Goal: Task Accomplishment & Management: Complete application form

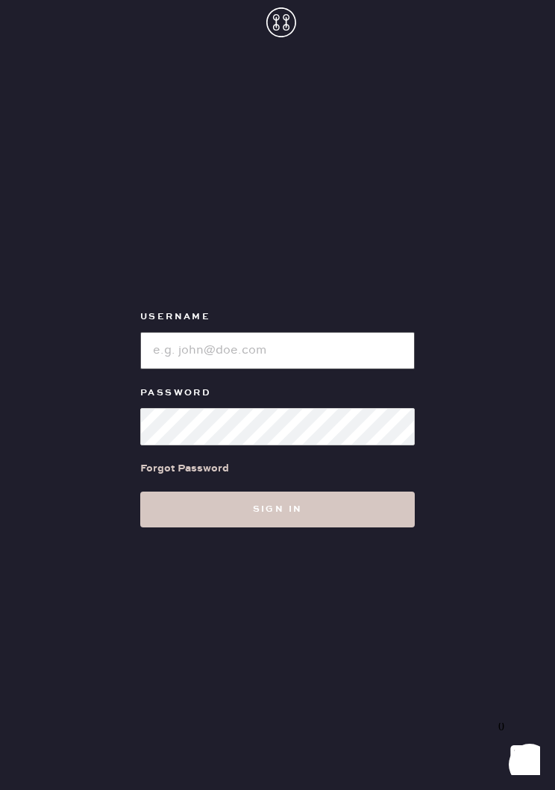
click at [354, 351] on input "loginName" at bounding box center [277, 350] width 275 height 37
type input "Reformationsomerset"
click at [374, 513] on button "Sign in" at bounding box center [277, 510] width 275 height 36
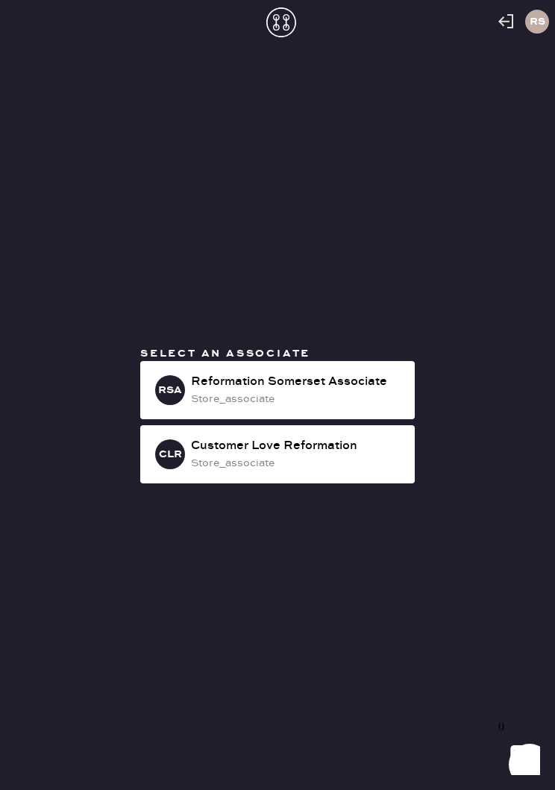
click at [365, 387] on div "Reformation Somerset Associate" at bounding box center [297, 382] width 212 height 18
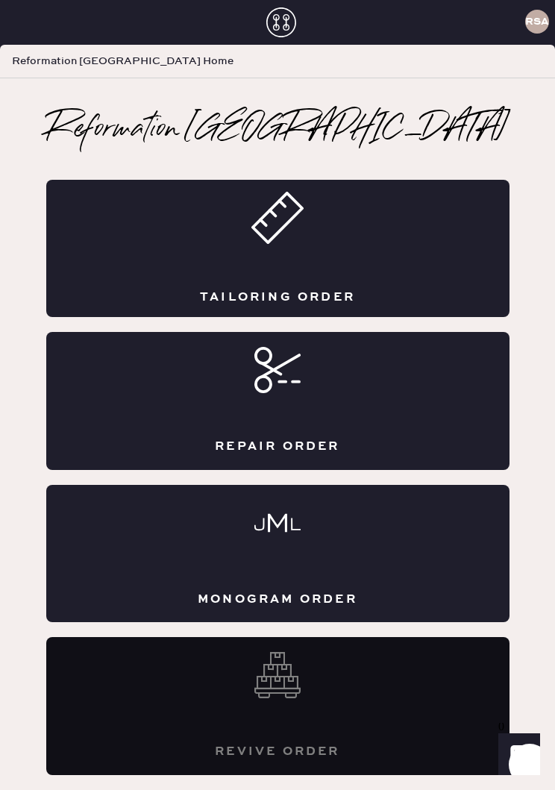
click at [348, 257] on div "Tailoring Order" at bounding box center [277, 248] width 463 height 137
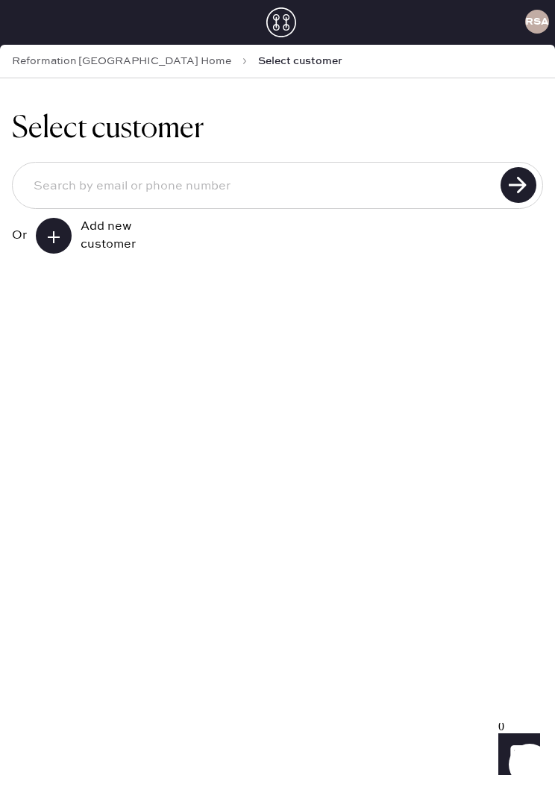
click at [179, 243] on div "Or Add new customer" at bounding box center [277, 208] width 531 height 92
click at [101, 227] on div "Add new customer" at bounding box center [118, 236] width 75 height 36
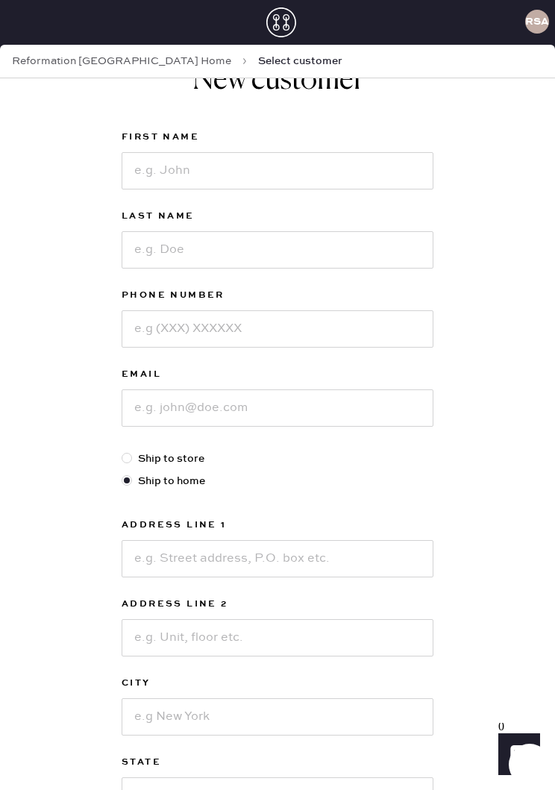
scroll to position [55, 0]
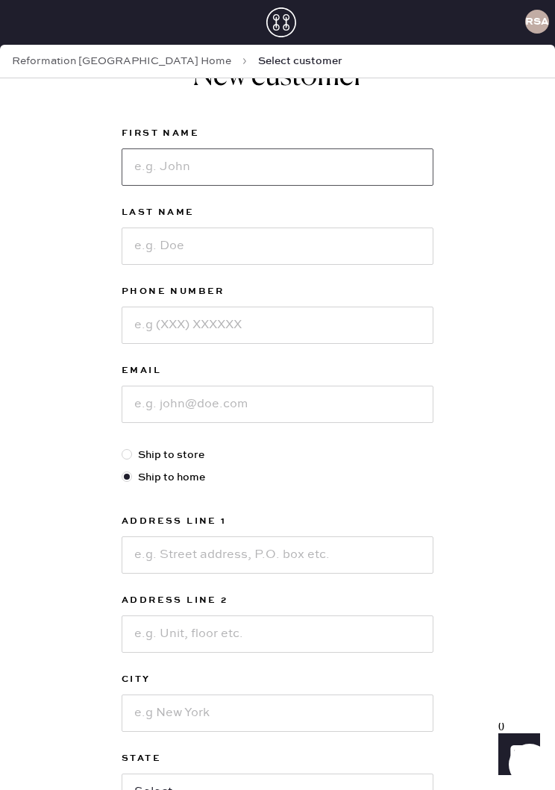
click at [290, 153] on input at bounding box center [278, 167] width 312 height 37
type input "Nohad"
click at [242, 241] on input at bounding box center [278, 246] width 312 height 37
type input "R"
type input "[PERSON_NAME]"
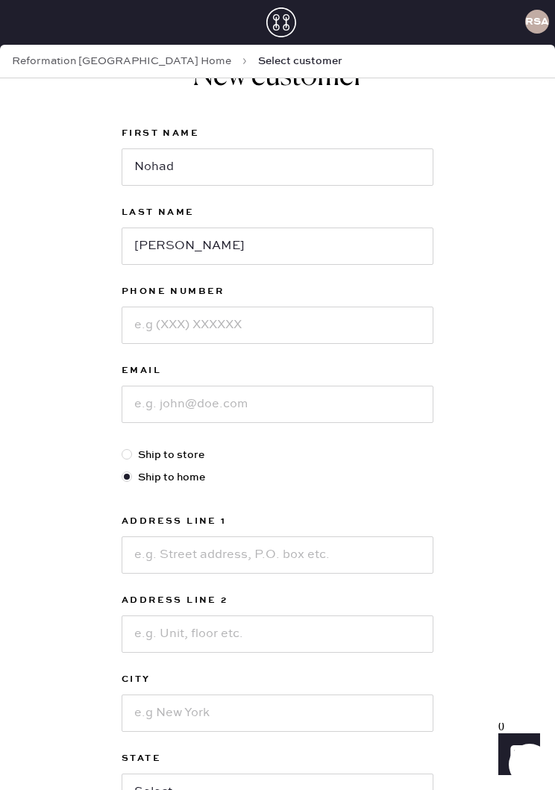
click at [254, 333] on input at bounding box center [278, 325] width 312 height 37
type input "3135703110"
click at [208, 407] on input at bounding box center [278, 404] width 312 height 37
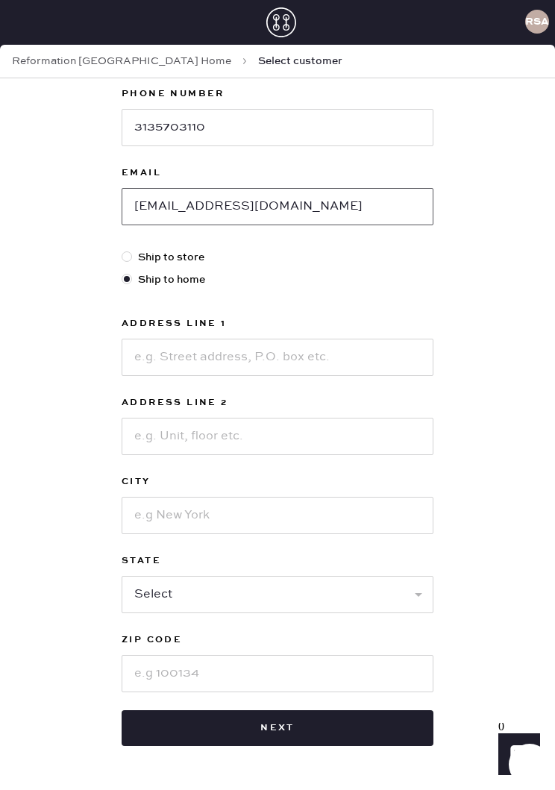
scroll to position [269, 0]
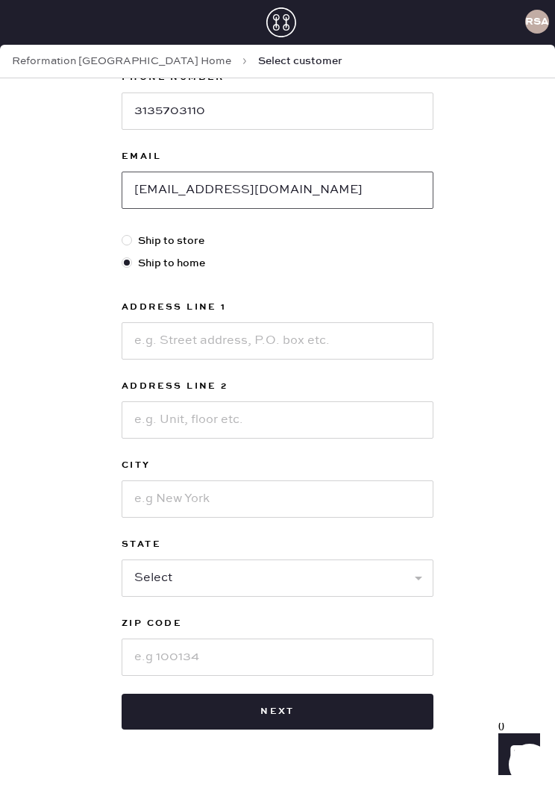
type input "[EMAIL_ADDRESS][DOMAIN_NAME]"
click at [236, 338] on input at bounding box center [278, 340] width 312 height 37
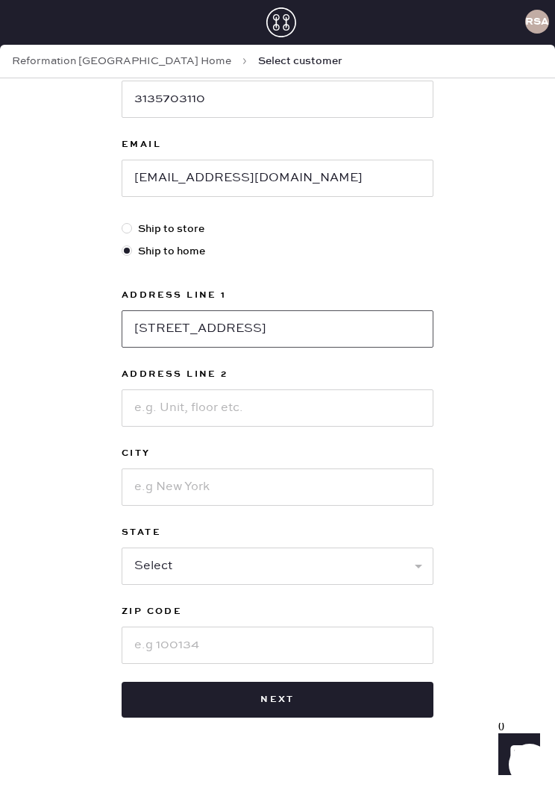
scroll to position [281, 0]
type input "[STREET_ADDRESS]"
click at [196, 490] on input at bounding box center [278, 487] width 312 height 37
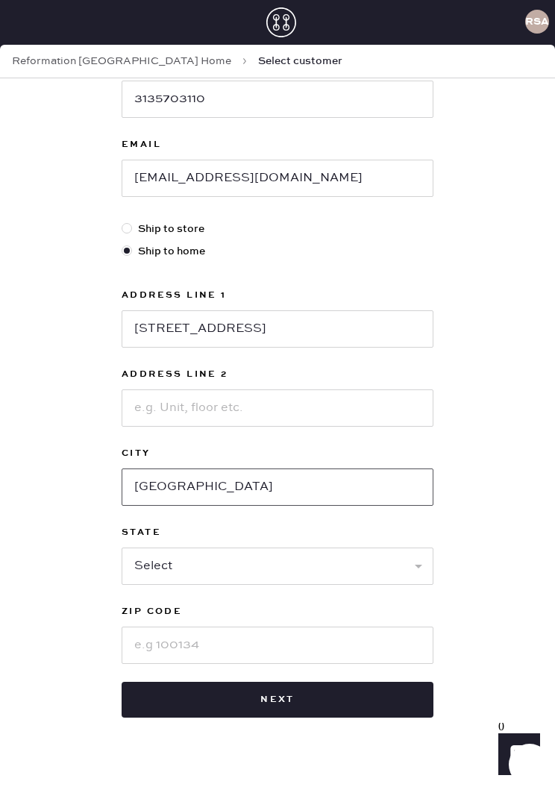
type input "[GEOGRAPHIC_DATA]"
click at [275, 566] on select "Select AK AL AR AZ CA CO CT [GEOGRAPHIC_DATA] DE FL [GEOGRAPHIC_DATA] HI [GEOGR…" at bounding box center [278, 566] width 312 height 37
select select "MI"
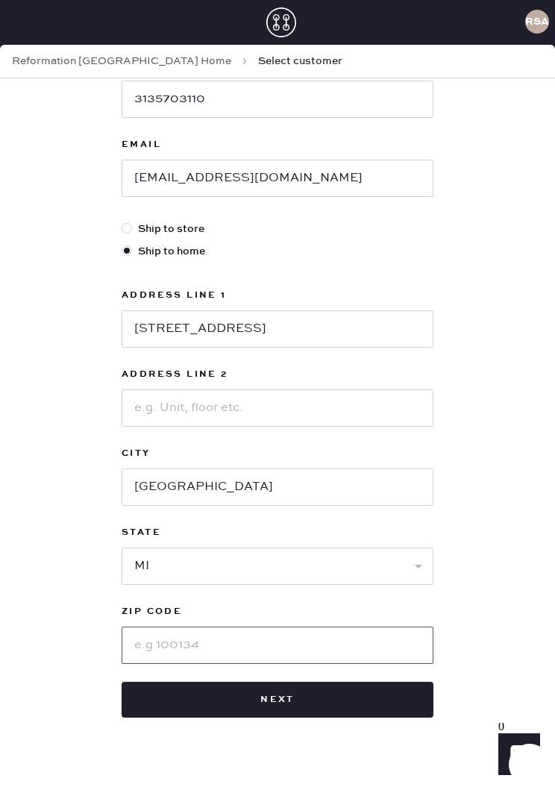
click at [222, 648] on input at bounding box center [278, 645] width 312 height 37
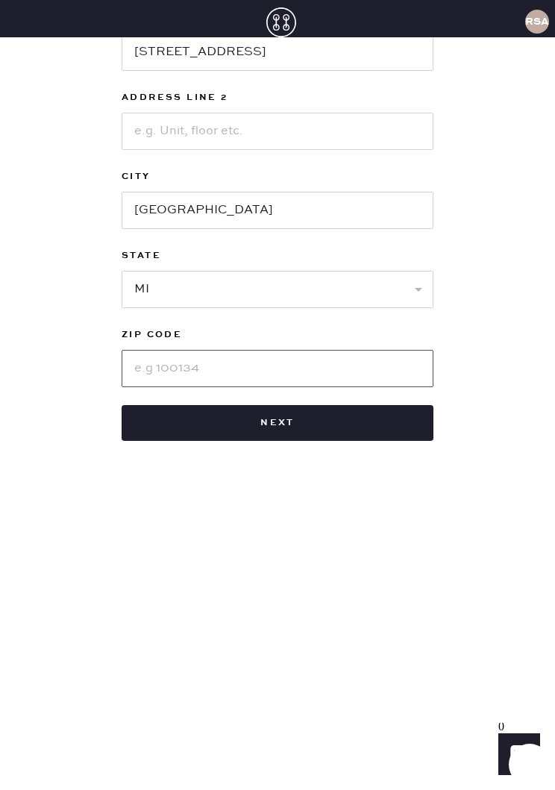
scroll to position [23, 0]
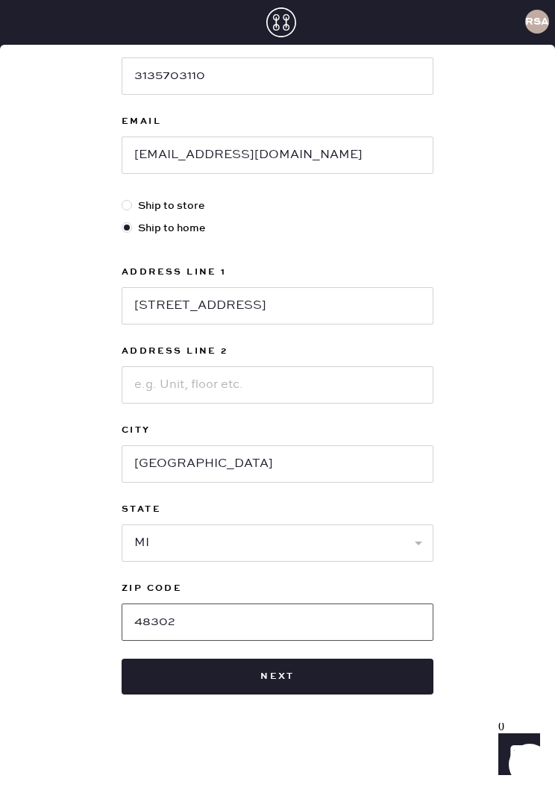
type input "48302"
click at [213, 659] on button "Next" at bounding box center [278, 677] width 312 height 36
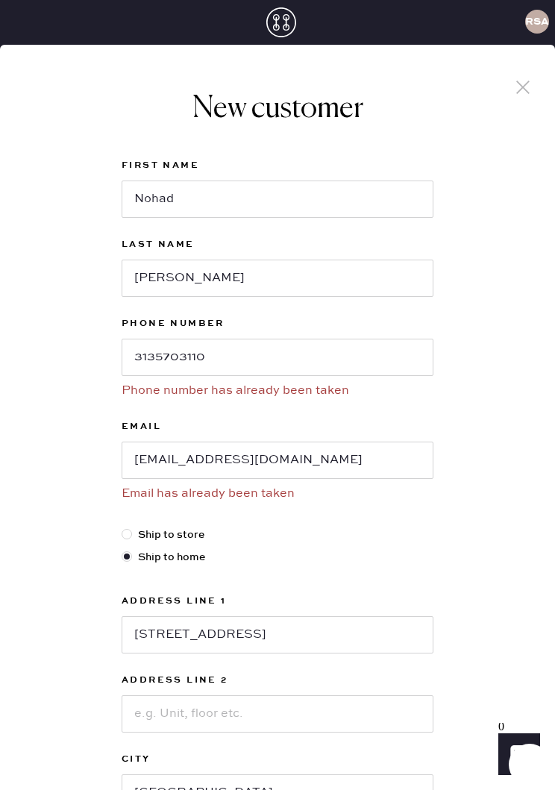
scroll to position [0, 0]
click at [519, 76] on icon at bounding box center [523, 87] width 22 height 22
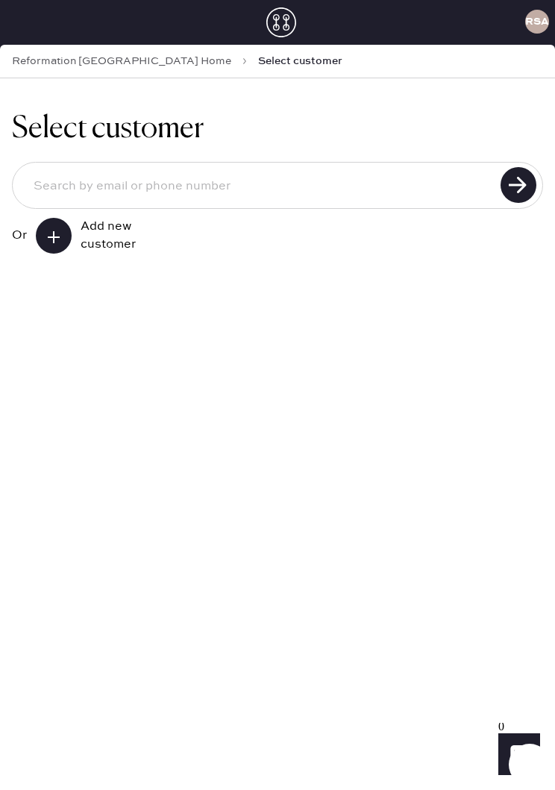
click at [315, 169] on input at bounding box center [259, 187] width 475 height 36
type input "[EMAIL_ADDRESS][DOMAIN_NAME]"
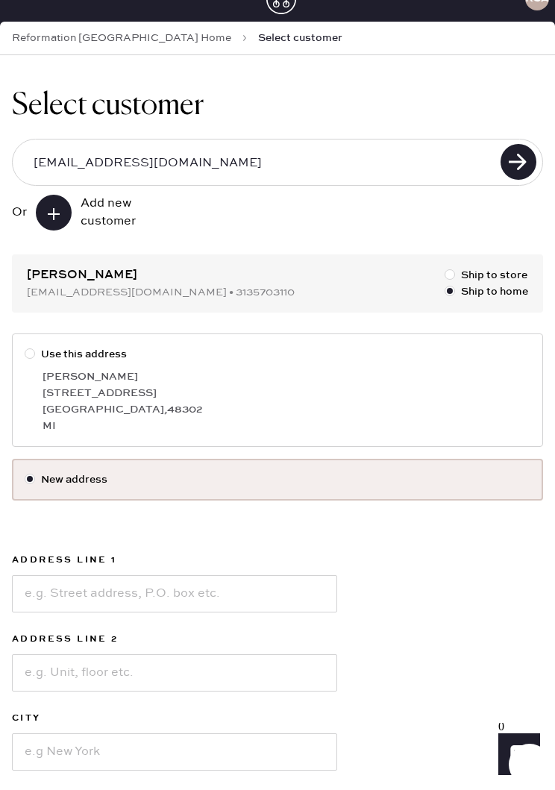
click at [523, 169] on use at bounding box center [519, 162] width 36 height 36
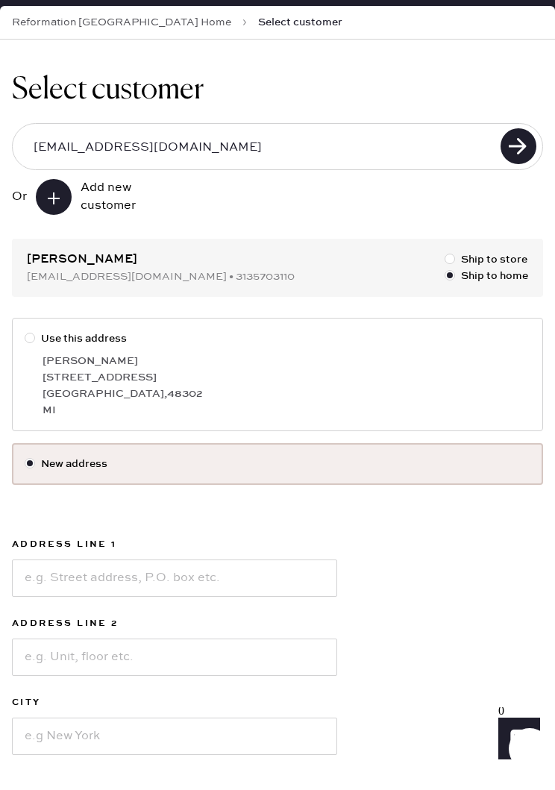
scroll to position [54, 0]
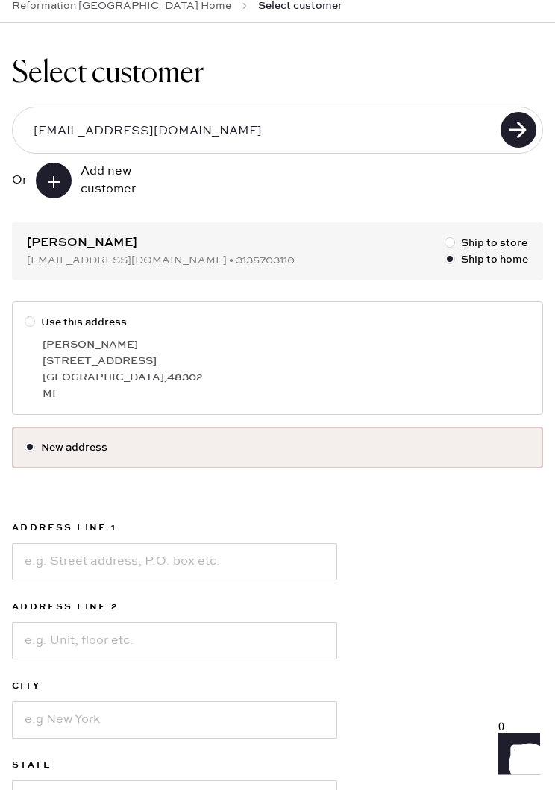
click at [137, 349] on div "[PERSON_NAME]" at bounding box center [287, 345] width 488 height 16
click at [25, 316] on input "Use this address" at bounding box center [25, 315] width 1 height 1
radio input "true"
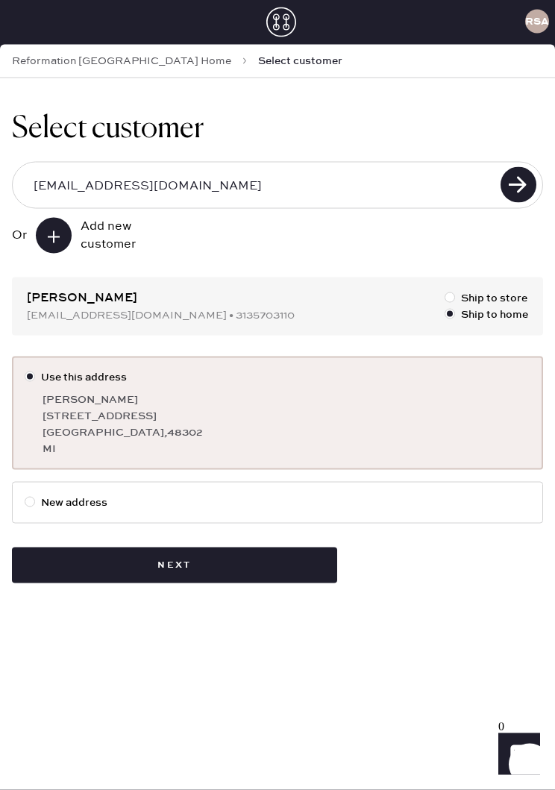
scroll to position [0, 0]
click at [282, 569] on button "Next" at bounding box center [174, 566] width 325 height 36
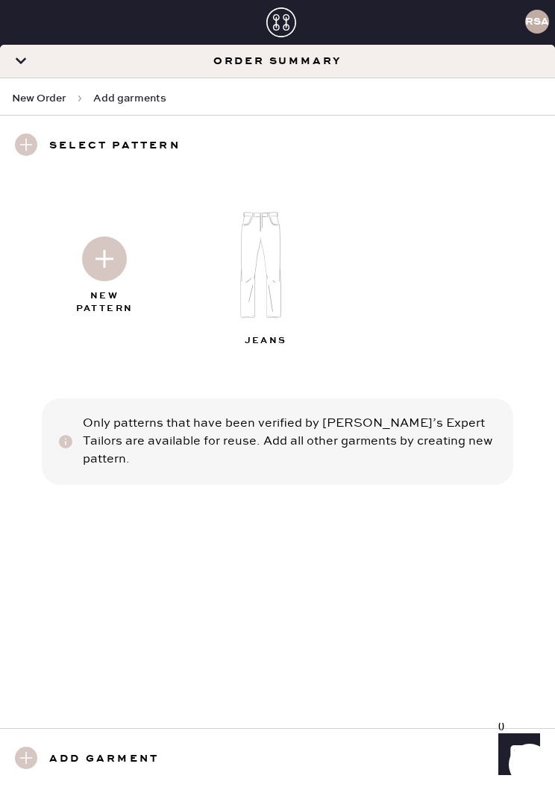
click at [275, 279] on img at bounding box center [267, 265] width 161 height 129
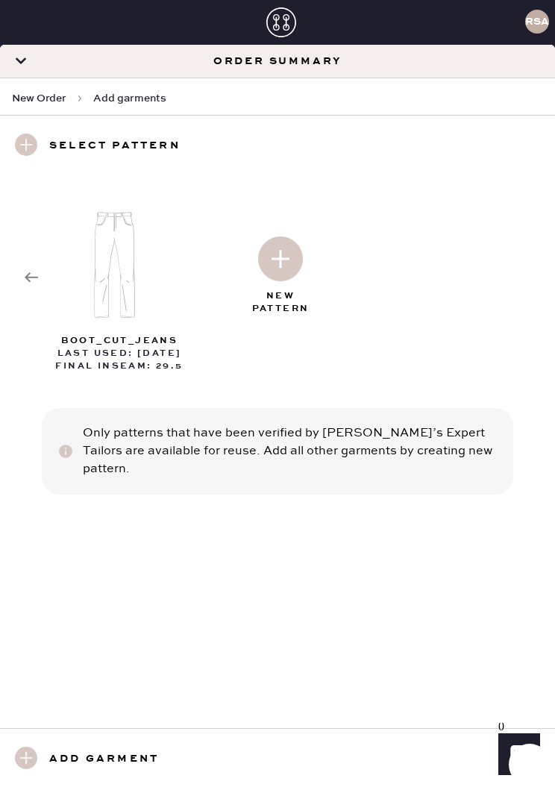
click at [288, 251] on img at bounding box center [280, 259] width 45 height 45
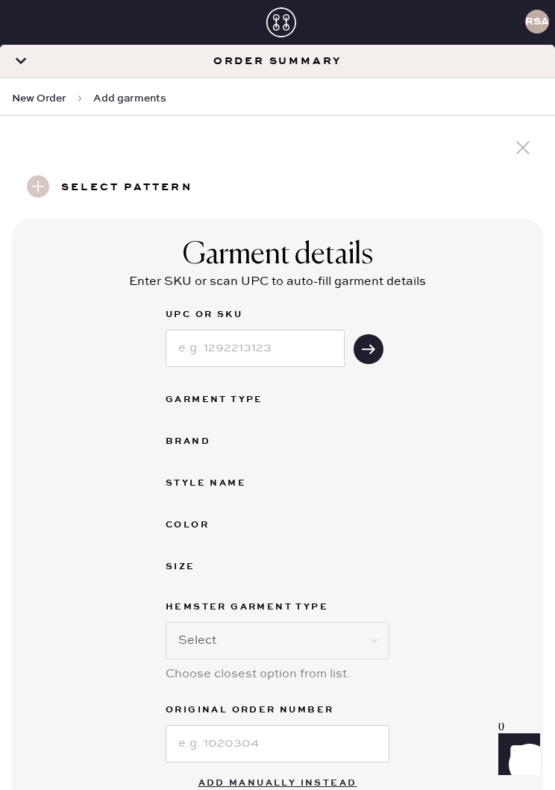
select select "2"
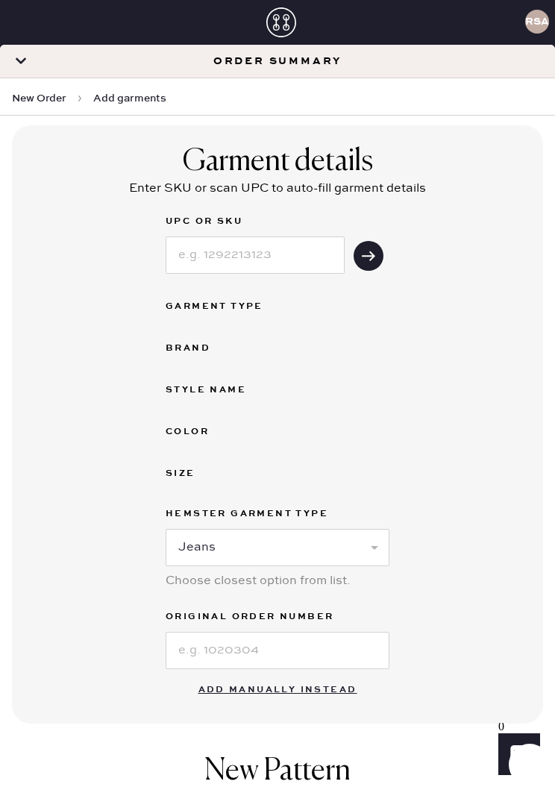
scroll to position [94, 0]
click at [260, 315] on div "UPC or SKU Garment Type Brand Style name Color Size Hemster Garment Type Select…" at bounding box center [278, 440] width 224 height 457
click at [248, 393] on div "Style name" at bounding box center [225, 390] width 119 height 18
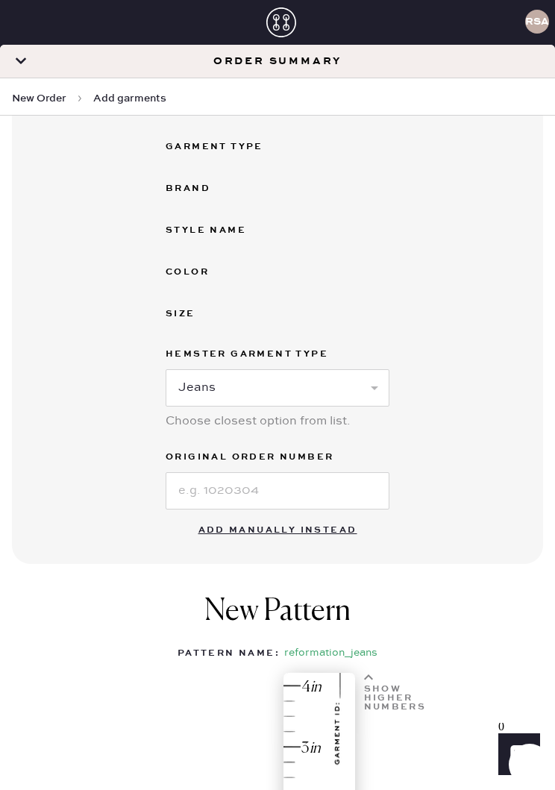
scroll to position [259, 0]
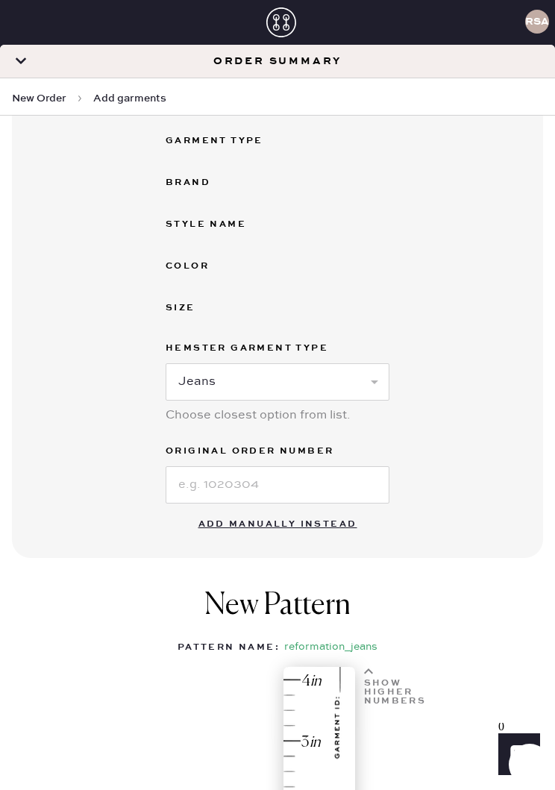
click at [335, 535] on button "Add manually instead" at bounding box center [278, 525] width 177 height 30
select select "2"
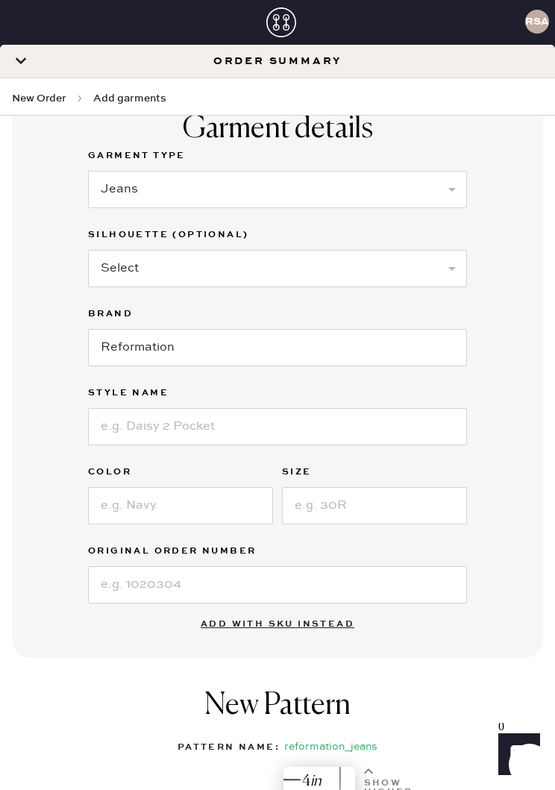
scroll to position [125, 0]
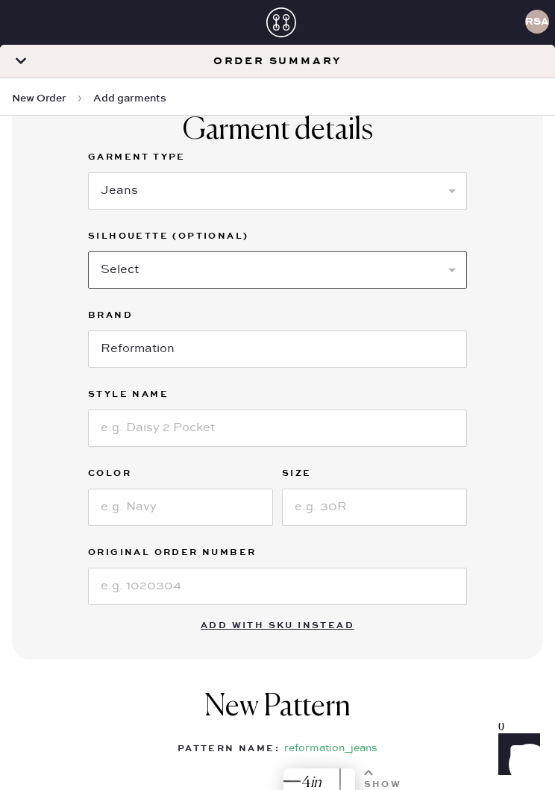
click at [364, 272] on select "Select Shorts Cropped Flare Boot Cut Straight Skinny Other" at bounding box center [277, 269] width 379 height 37
select select "other"
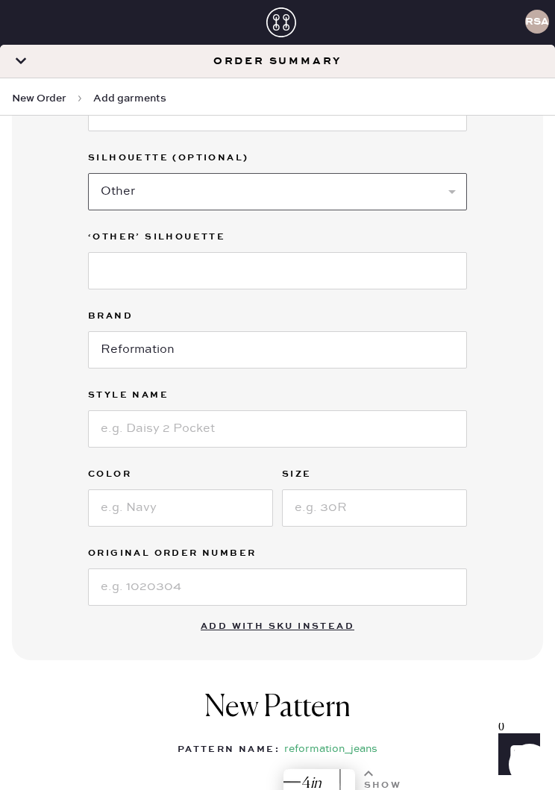
scroll to position [251, 0]
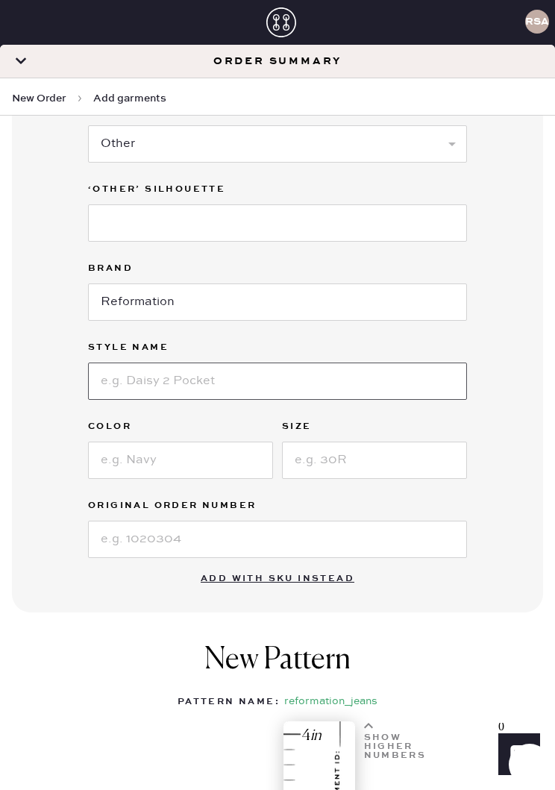
click at [319, 386] on input at bounding box center [277, 381] width 379 height 37
type input "[PERSON_NAME] low rise slouchy wide leg"
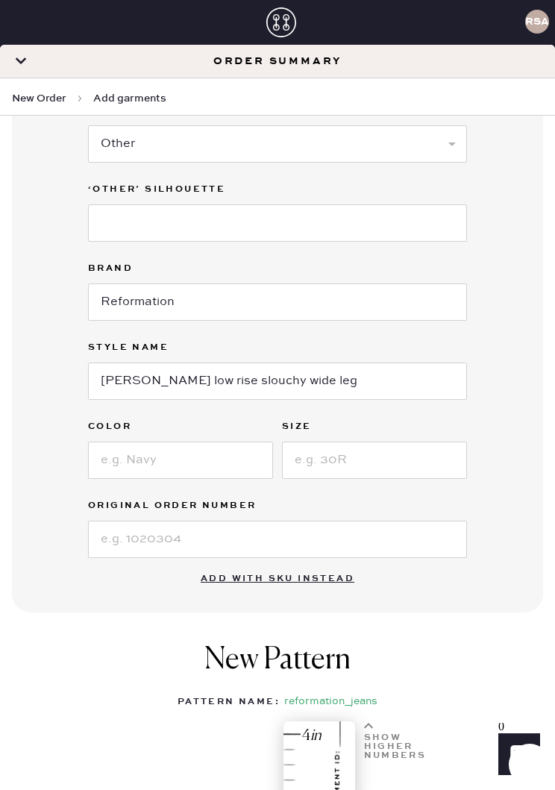
click at [210, 462] on input at bounding box center [180, 460] width 185 height 37
type input "Ondine"
click at [403, 463] on input at bounding box center [374, 460] width 185 height 37
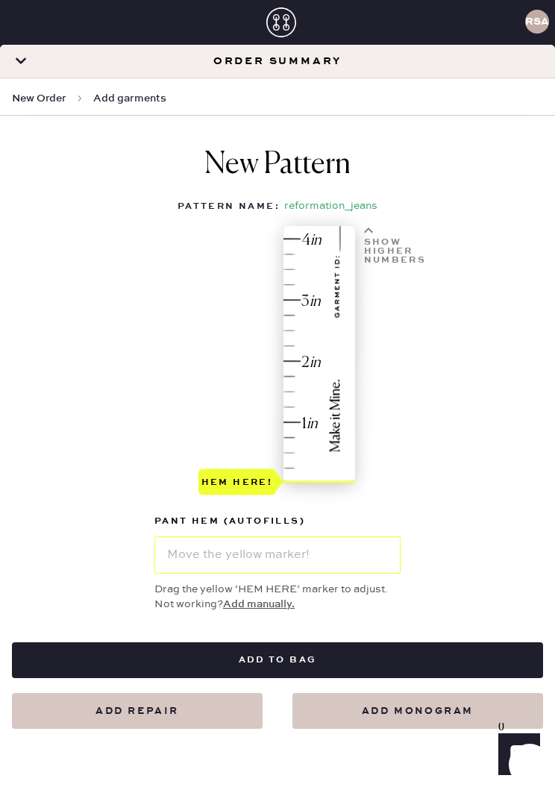
scroll to position [732, 0]
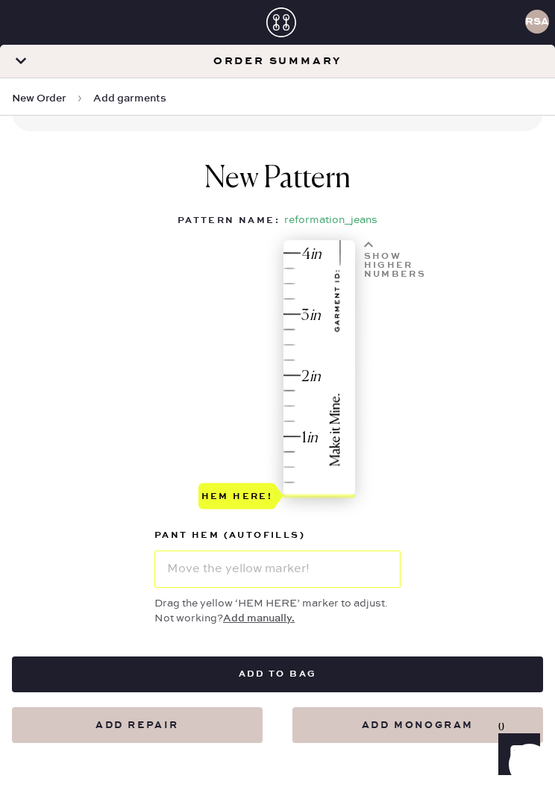
type input "29"
click at [374, 258] on div "Show higher numbers" at bounding box center [396, 265] width 64 height 27
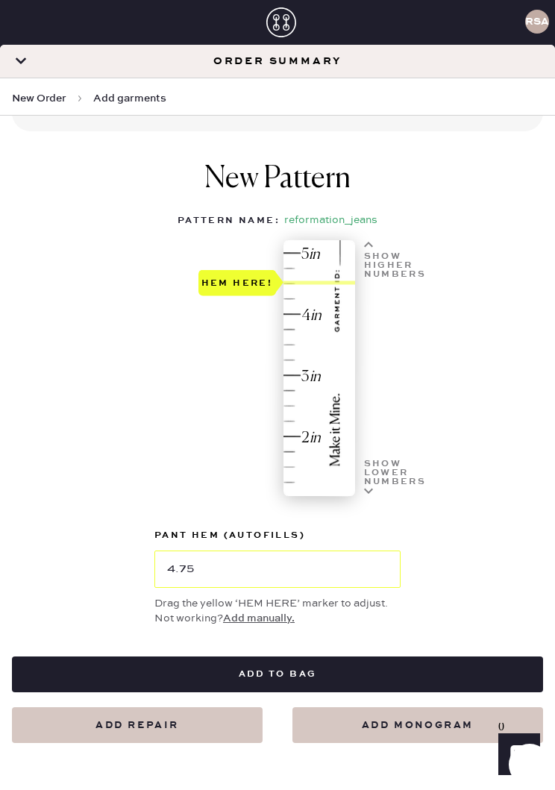
type input "5"
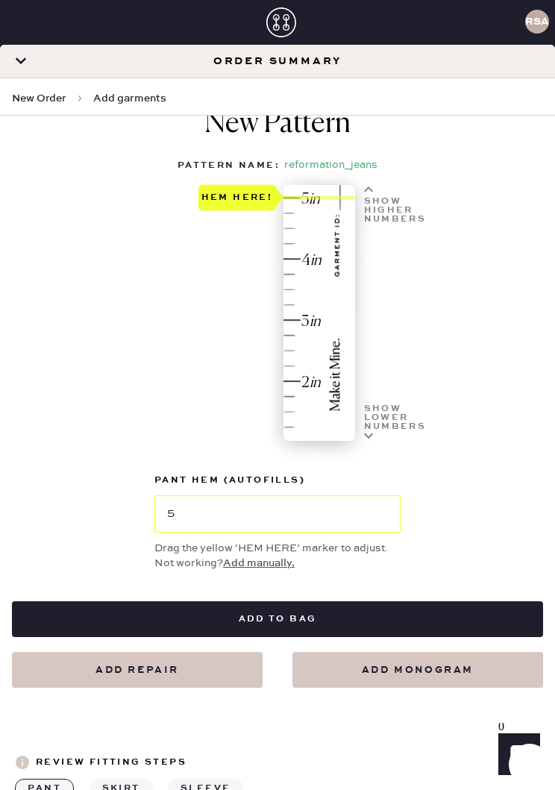
scroll to position [819, 0]
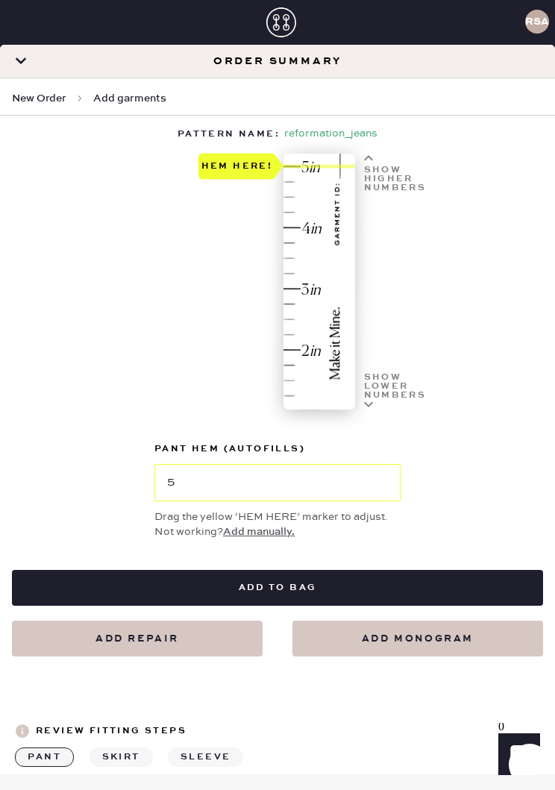
click at [370, 593] on button "Add to bag" at bounding box center [277, 588] width 531 height 36
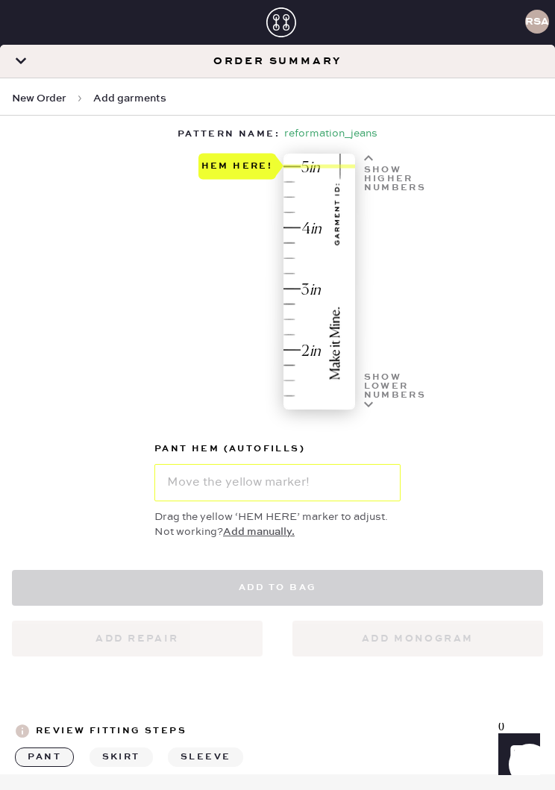
select select "2"
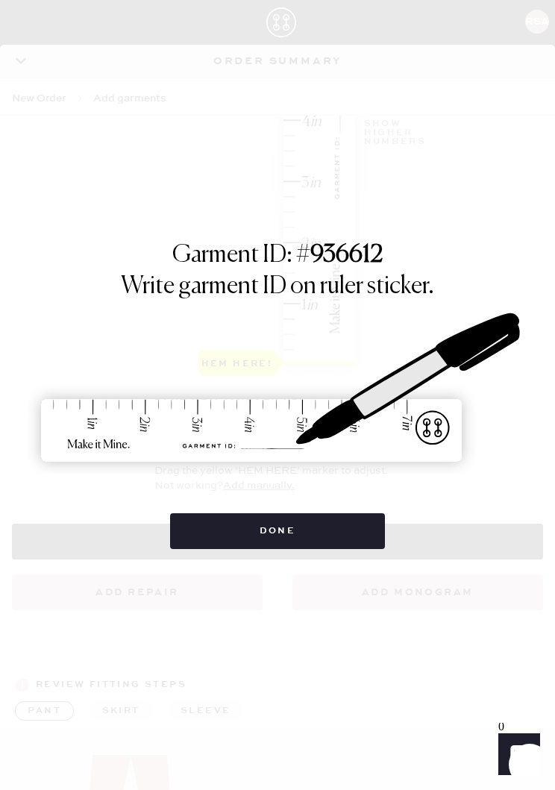
scroll to position [653, 0]
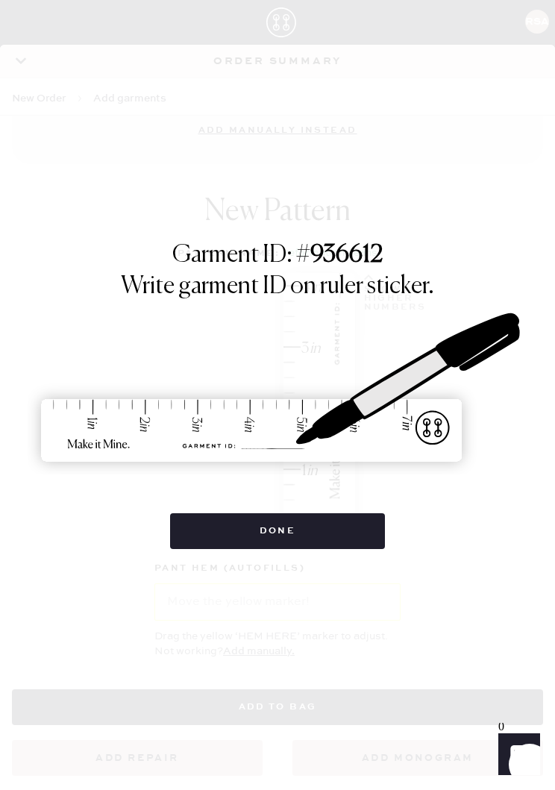
click at [328, 525] on button "Done" at bounding box center [278, 531] width 216 height 36
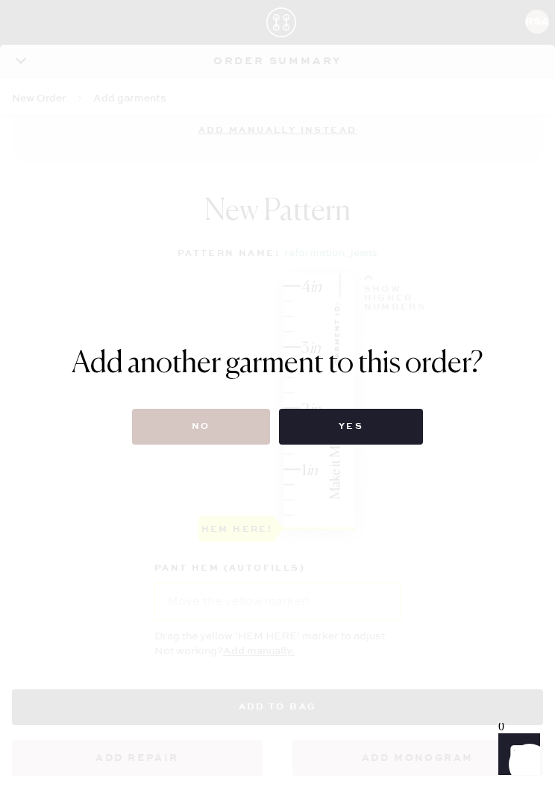
click at [234, 427] on button "No" at bounding box center [201, 427] width 138 height 36
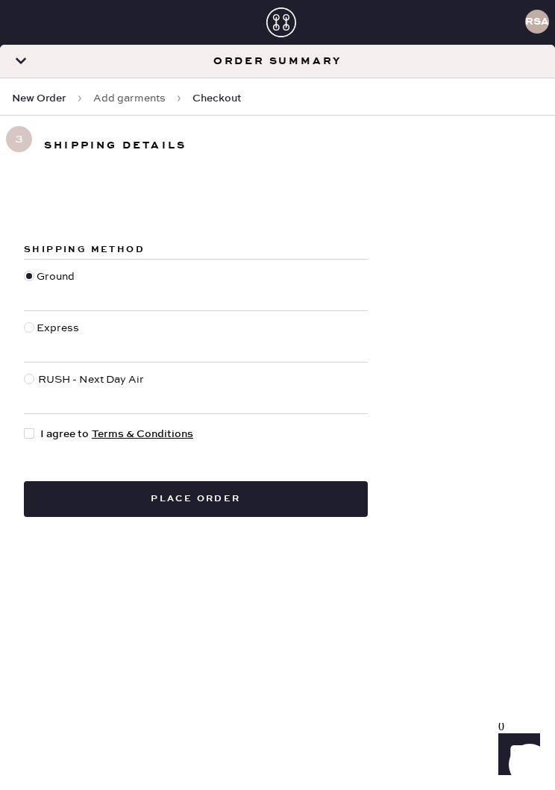
click at [44, 431] on span "I agree to Terms & Conditions" at bounding box center [116, 434] width 153 height 16
click at [25, 427] on input "I agree to Terms & Conditions" at bounding box center [24, 426] width 1 height 1
checkbox input "true"
click at [289, 495] on button "Place order" at bounding box center [196, 499] width 344 height 36
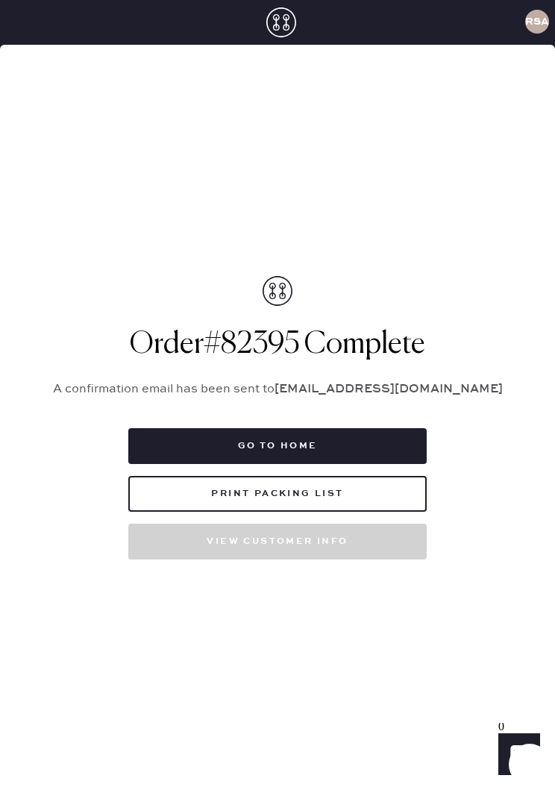
click at [361, 507] on button "Print Packing List" at bounding box center [277, 494] width 298 height 36
